Goal: Task Accomplishment & Management: Complete application form

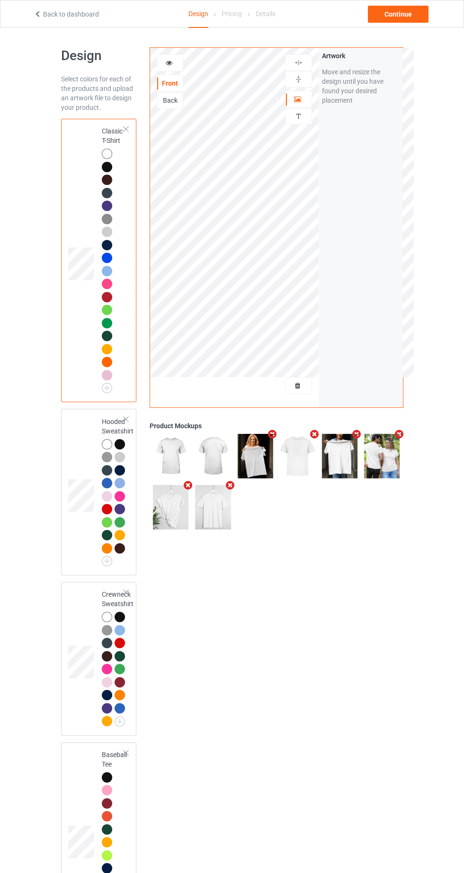
click at [301, 390] on div at bounding box center [299, 385] width 26 height 9
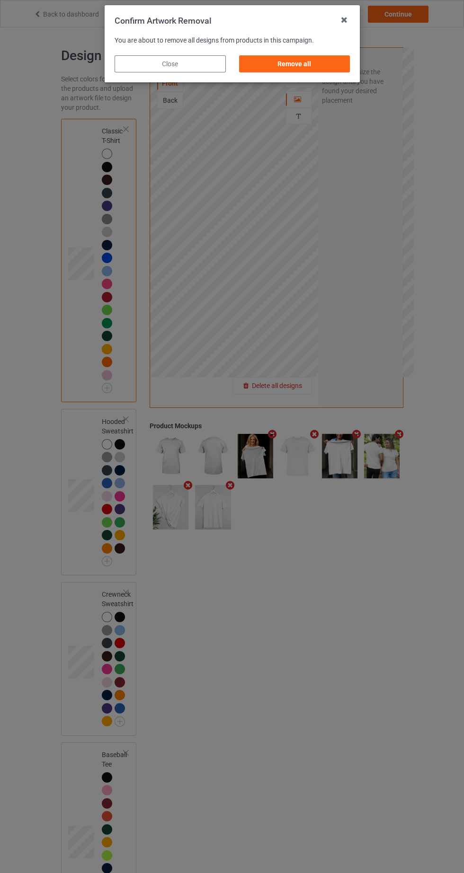
click at [332, 60] on div "Remove all" at bounding box center [293, 63] width 111 height 17
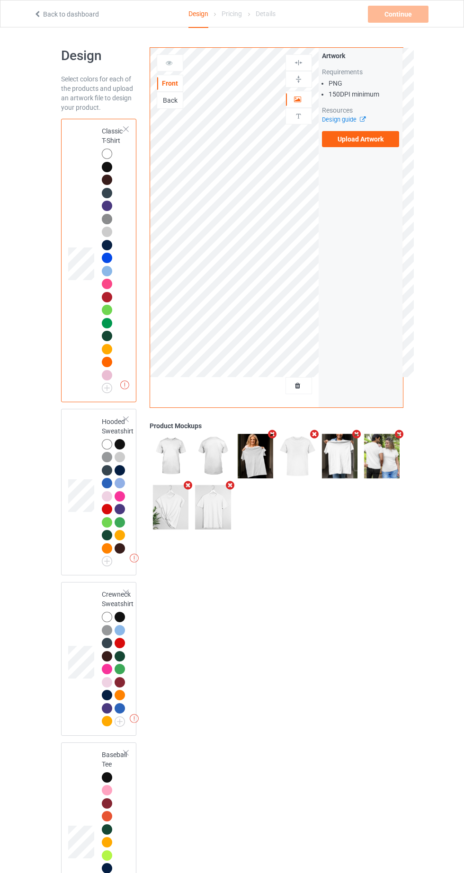
click at [387, 141] on label "Upload Artwork" at bounding box center [361, 139] width 78 height 16
click at [0, 0] on input "Upload Artwork" at bounding box center [0, 0] width 0 height 0
click at [120, 444] on div at bounding box center [119, 444] width 10 height 10
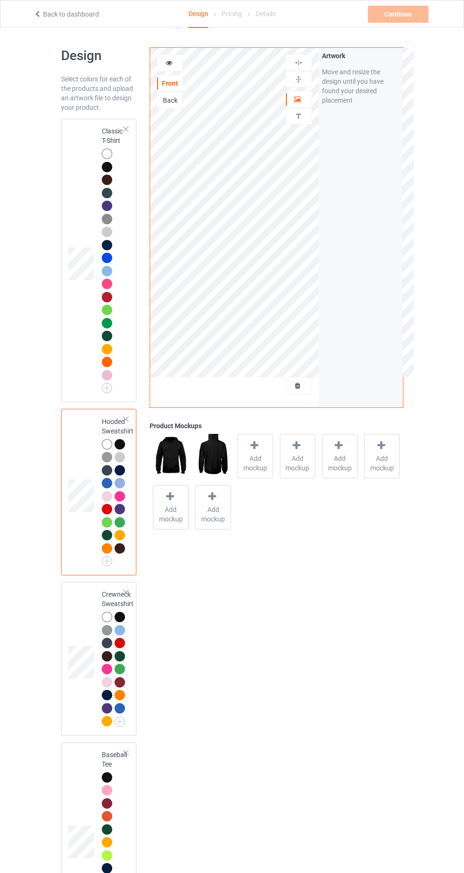
click at [303, 121] on div "Personalized text" at bounding box center [298, 116] width 26 height 17
click at [306, 85] on div at bounding box center [298, 79] width 26 height 17
click at [300, 122] on div "Personalized text" at bounding box center [298, 116] width 26 height 17
click at [295, 79] on img at bounding box center [298, 79] width 9 height 9
click at [292, 98] on div at bounding box center [299, 99] width 26 height 9
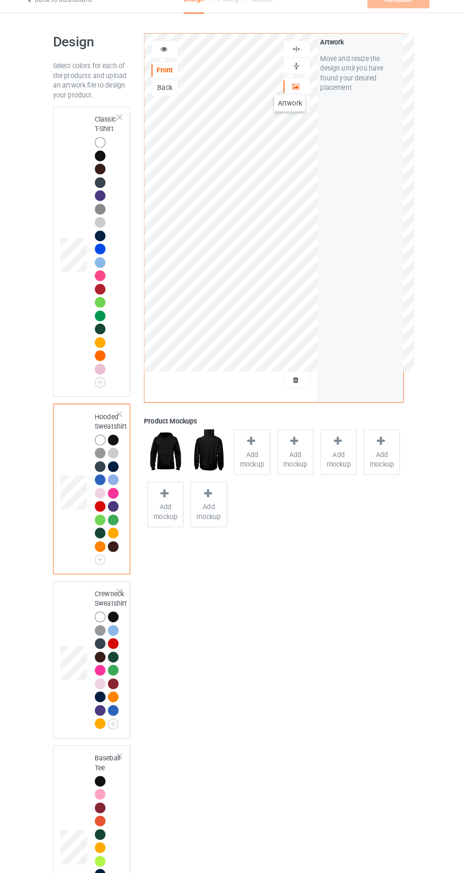
scroll to position [46, 0]
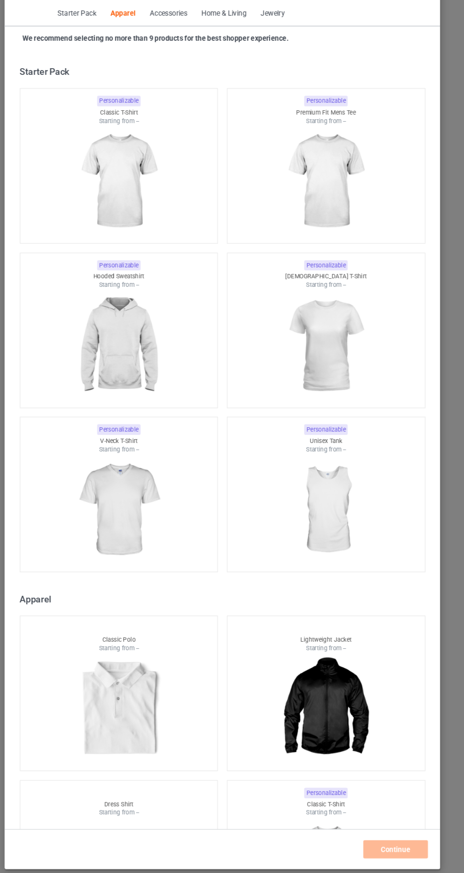
scroll to position [506, 0]
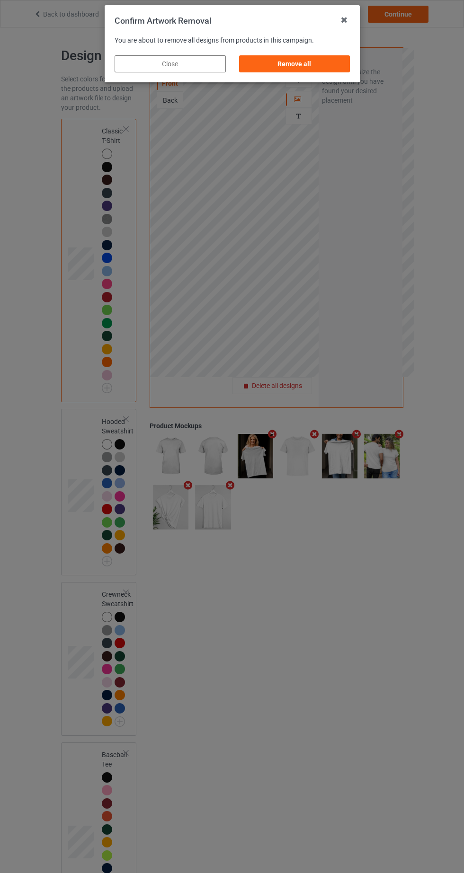
click at [319, 58] on div "Remove all" at bounding box center [293, 63] width 111 height 17
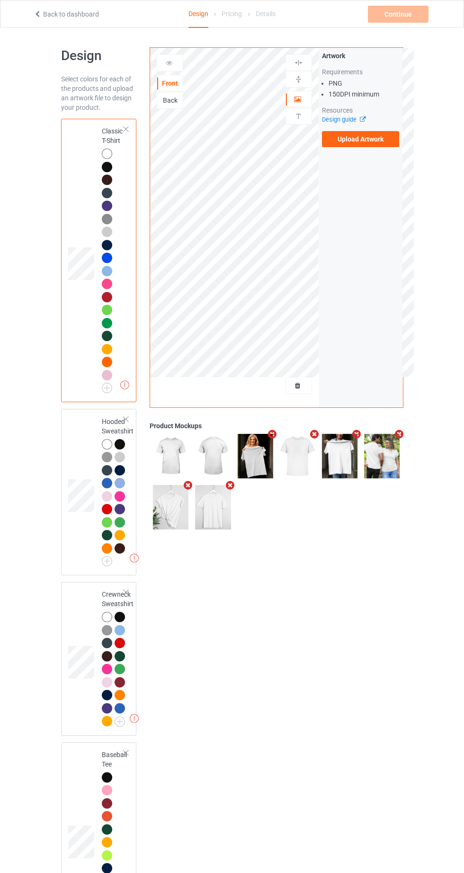
click at [372, 139] on label "Upload Artwork" at bounding box center [361, 139] width 78 height 16
click at [0, 0] on input "Upload Artwork" at bounding box center [0, 0] width 0 height 0
click at [125, 443] on div at bounding box center [120, 445] width 13 height 13
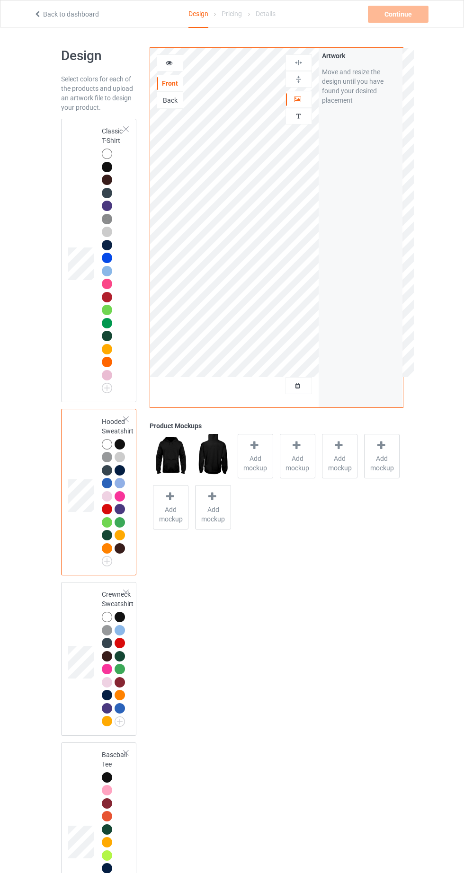
click at [293, 124] on div "Personalized text" at bounding box center [298, 116] width 26 height 17
click at [302, 96] on div at bounding box center [299, 99] width 26 height 9
click at [170, 97] on div "Back" at bounding box center [170, 100] width 26 height 9
click at [386, 137] on label "Upload Artwork" at bounding box center [361, 139] width 78 height 16
click at [0, 0] on input "Upload Artwork" at bounding box center [0, 0] width 0 height 0
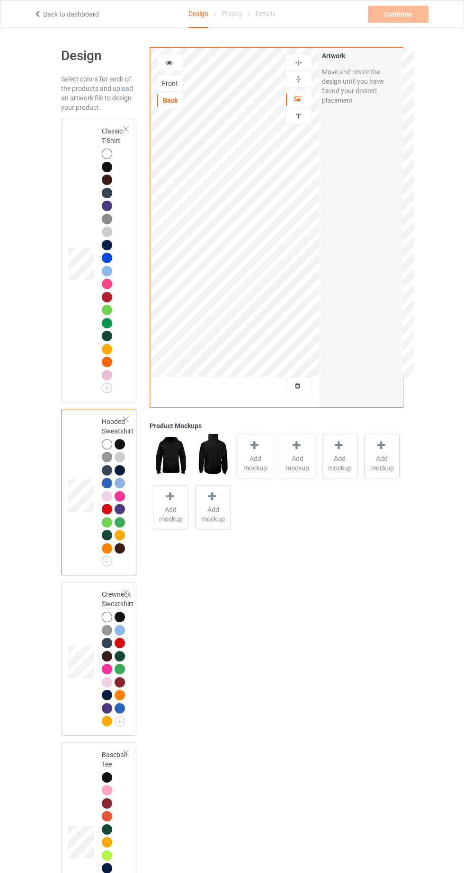
click at [177, 82] on div "Front" at bounding box center [170, 83] width 26 height 9
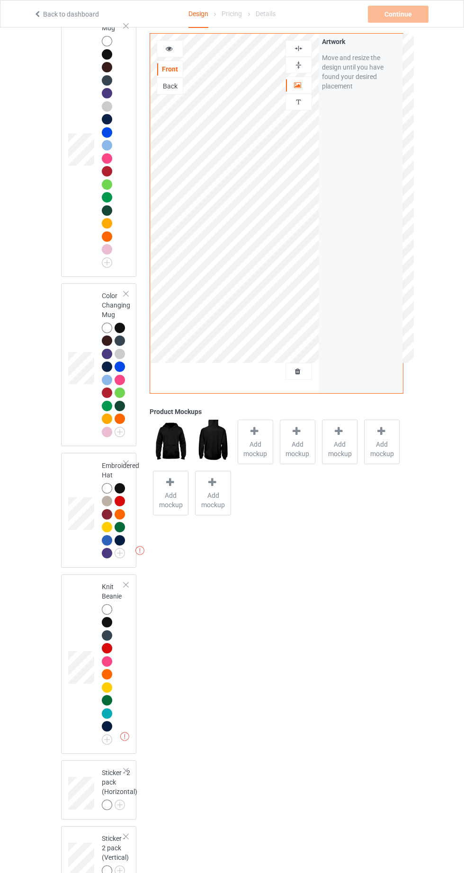
scroll to position [2277, 0]
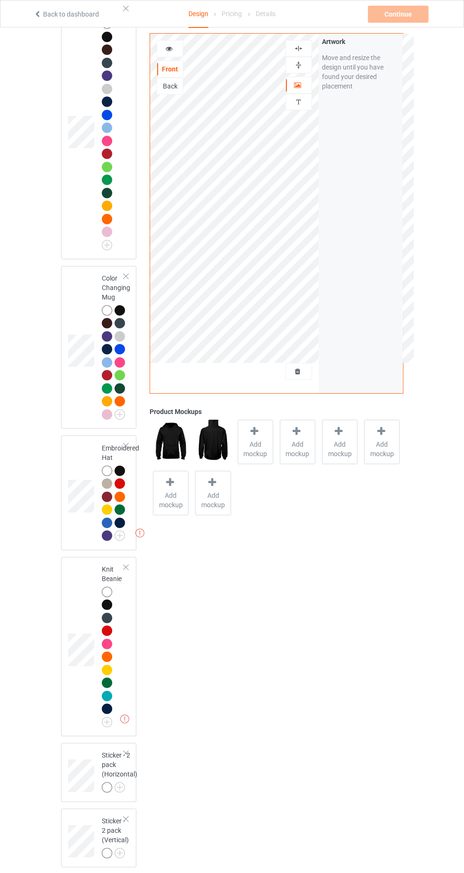
click at [126, 449] on div at bounding box center [125, 445] width 7 height 7
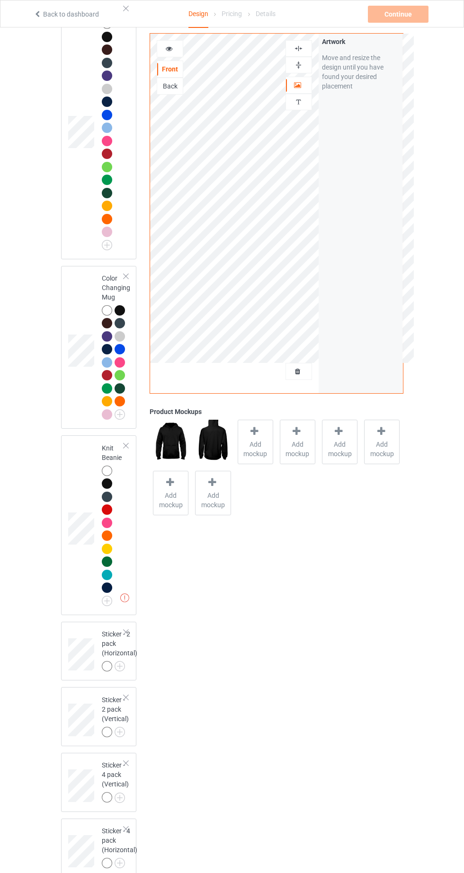
click at [125, 449] on div at bounding box center [125, 445] width 7 height 7
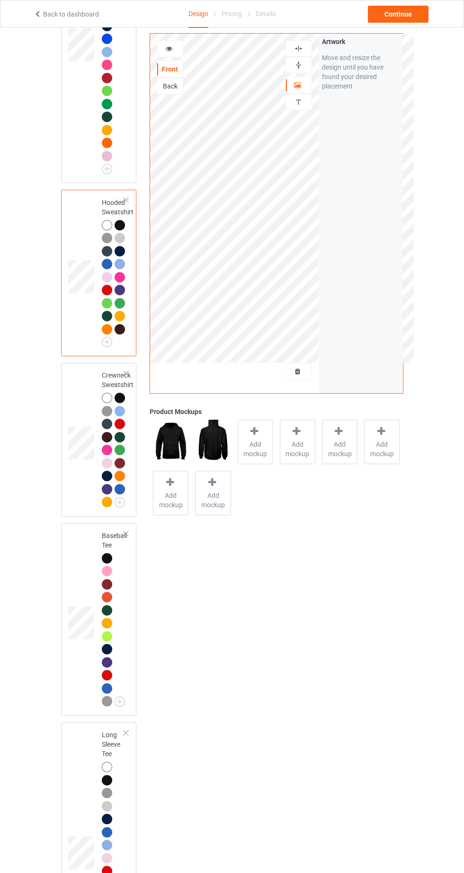
scroll to position [0, 0]
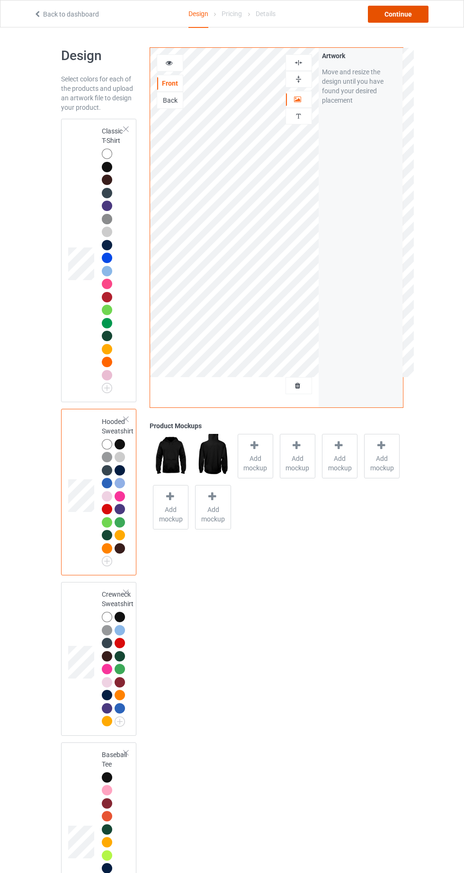
click at [402, 9] on div "Continue" at bounding box center [397, 14] width 61 height 17
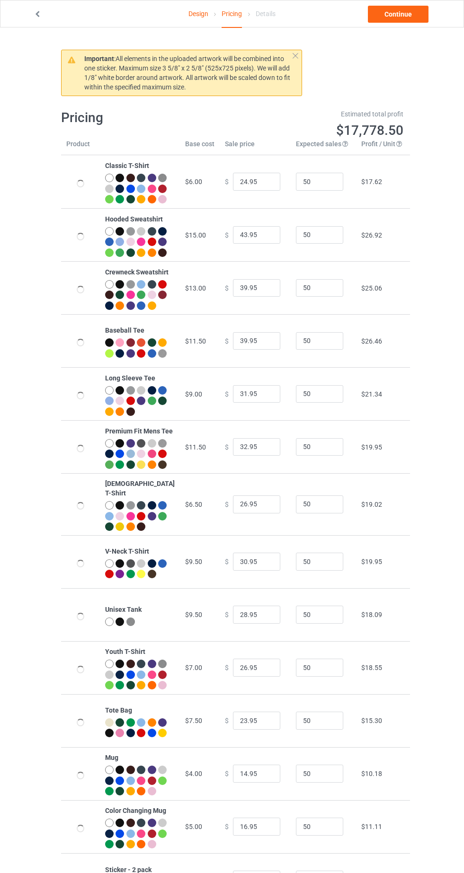
type input "26.95"
type input "46.95"
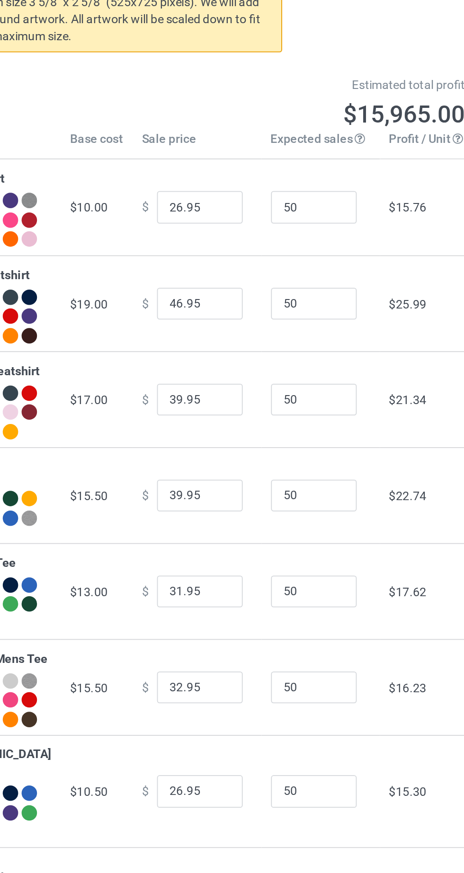
scroll to position [4, 0]
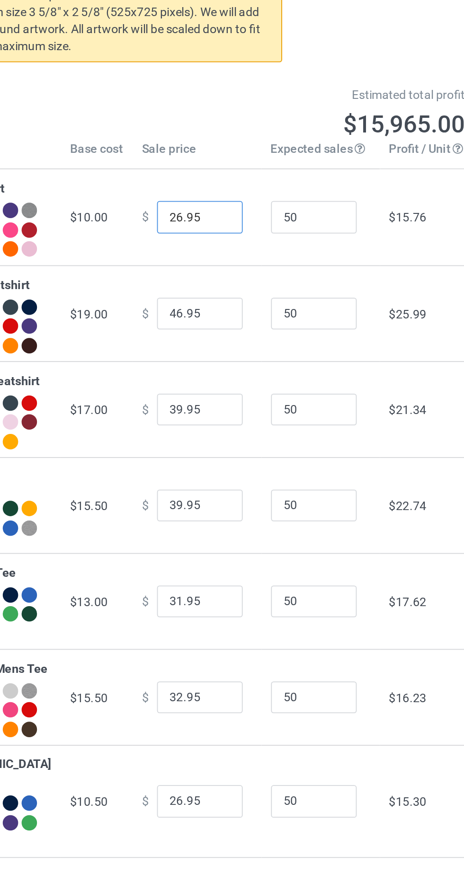
click at [234, 181] on input "26.95" at bounding box center [256, 178] width 47 height 18
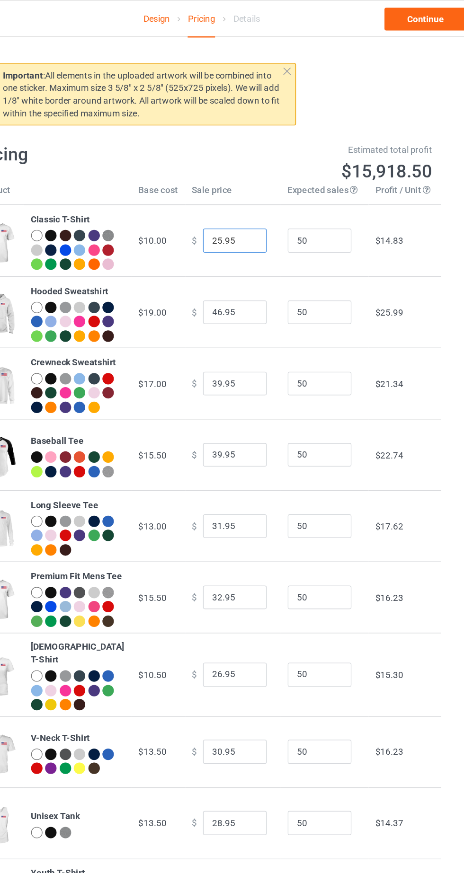
scroll to position [2, 0]
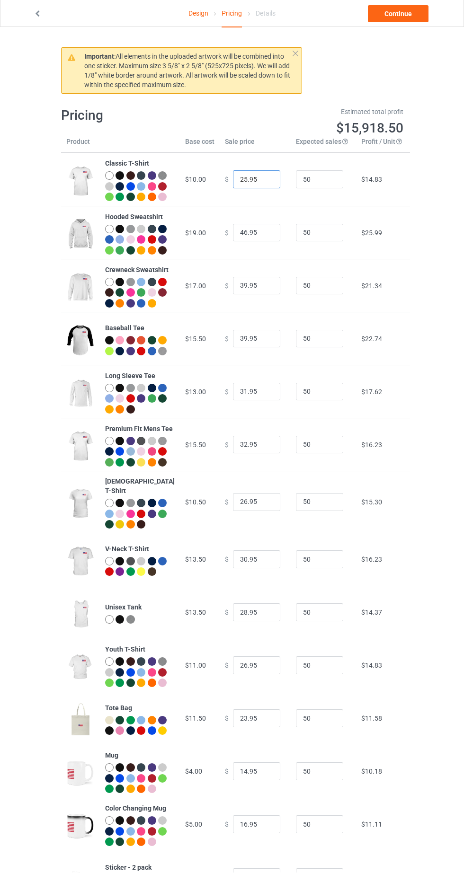
type input "25.95"
click at [235, 242] on input "46.95" at bounding box center [256, 233] width 47 height 18
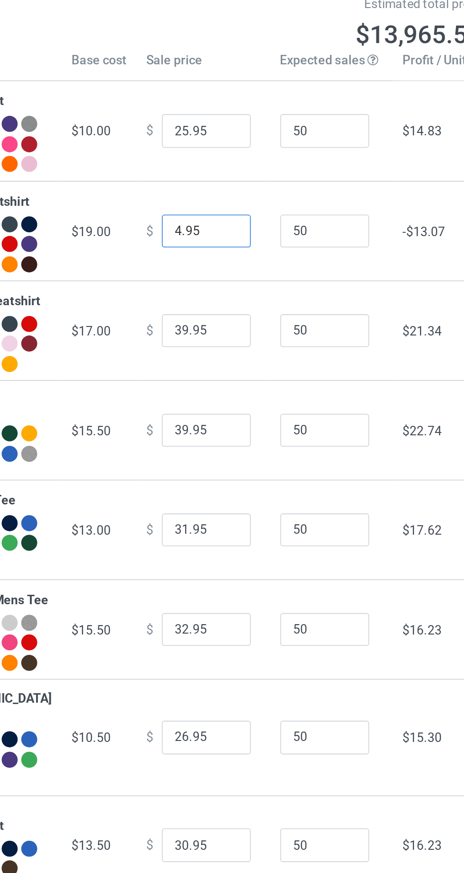
type input "44.95"
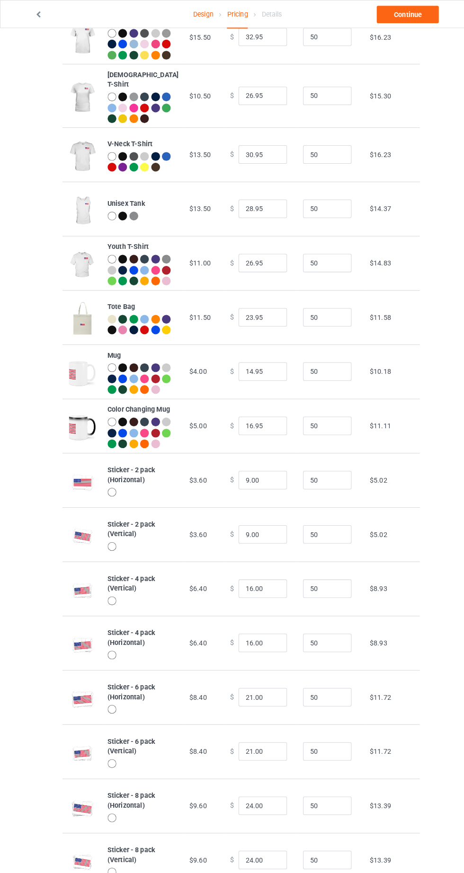
scroll to position [0, 0]
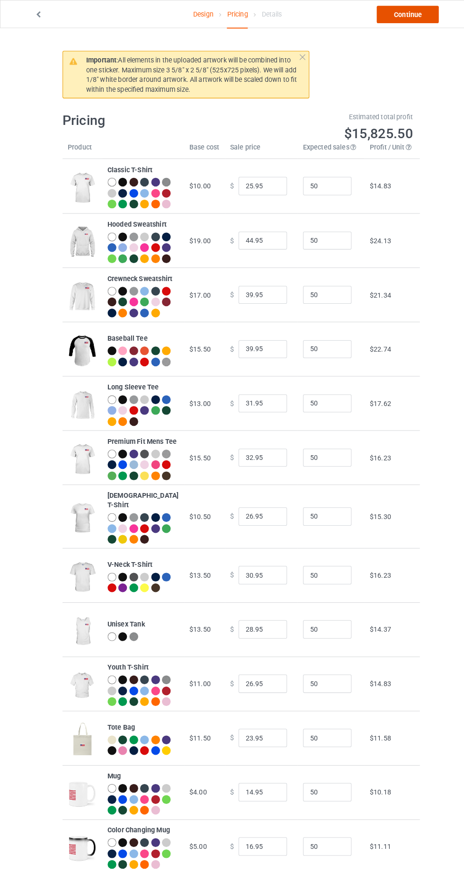
click at [411, 16] on link "Continue" at bounding box center [397, 14] width 61 height 17
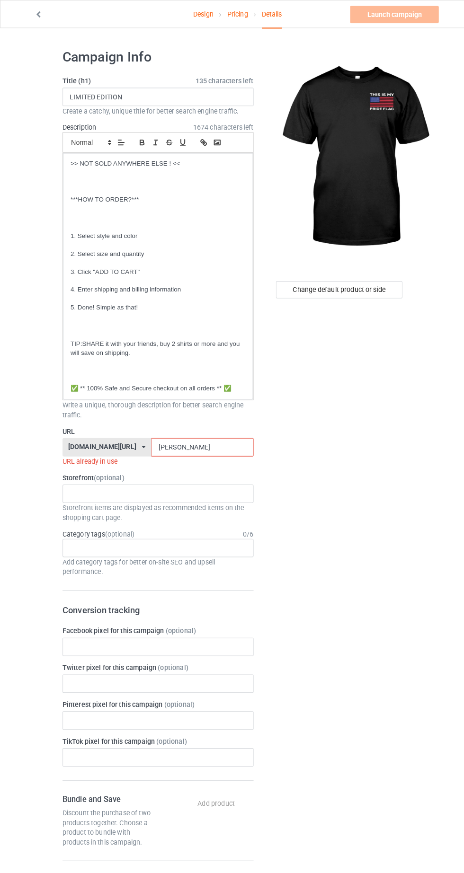
click at [221, 439] on input "[PERSON_NAME]" at bounding box center [198, 437] width 100 height 18
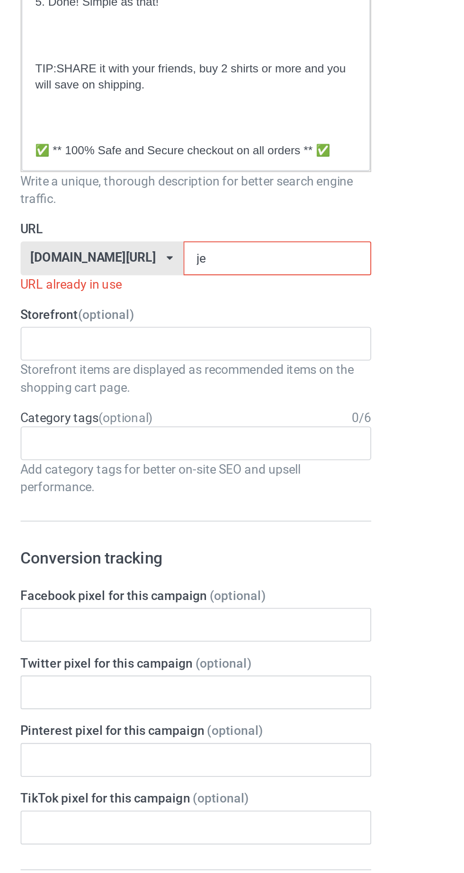
type input "j"
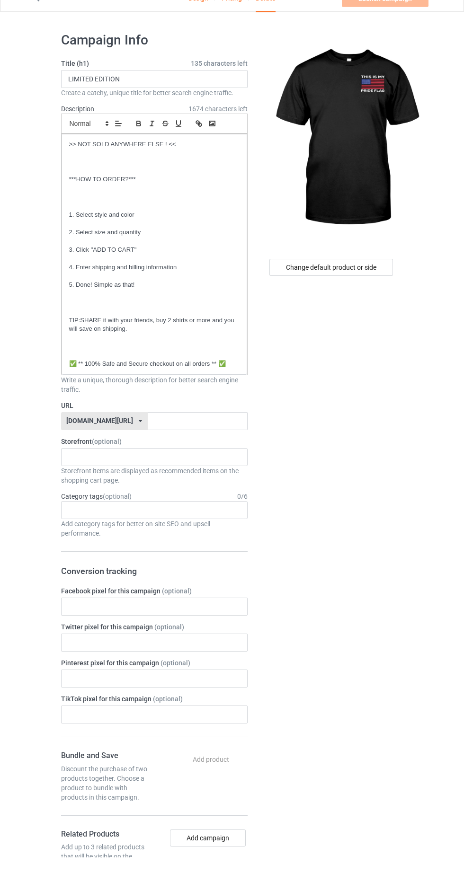
click at [224, 424] on label "URL" at bounding box center [154, 420] width 186 height 9
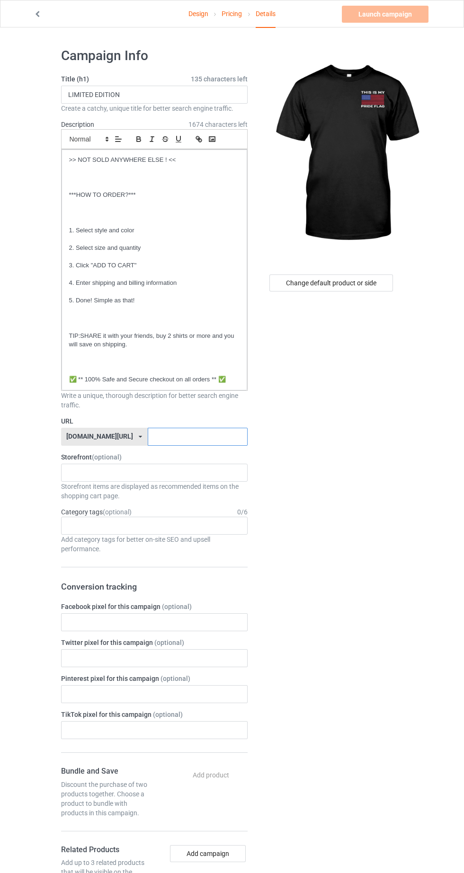
click at [184, 433] on input "text" at bounding box center [198, 437] width 100 height 18
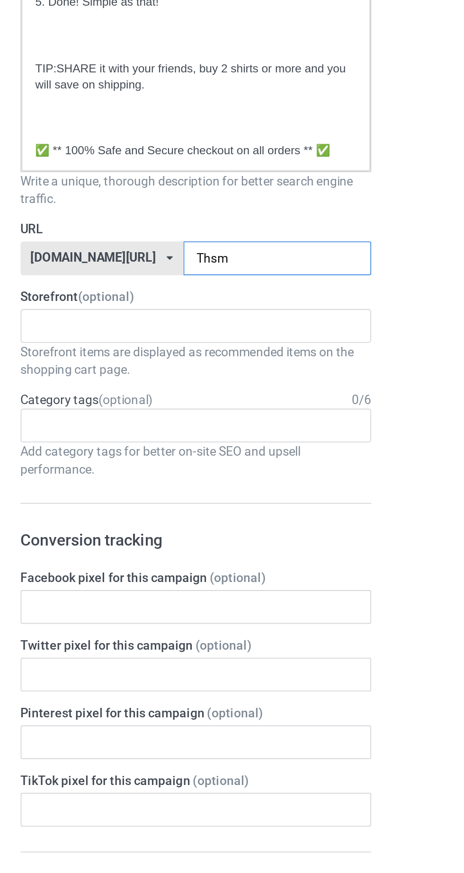
type input "Thsmt"
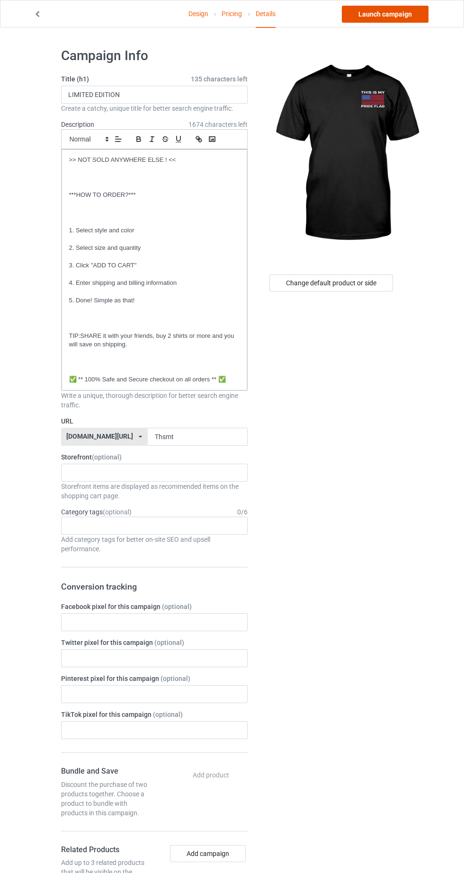
click at [409, 13] on link "Launch campaign" at bounding box center [384, 14] width 87 height 17
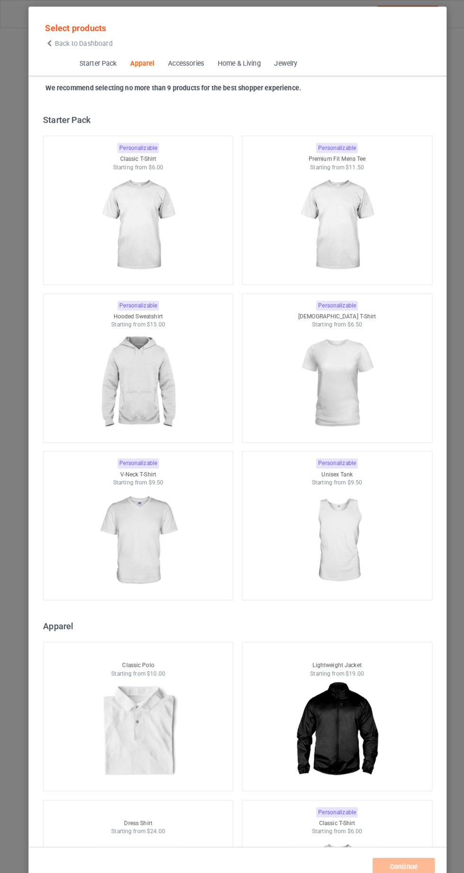
scroll to position [506, 0]
